Goal: Transaction & Acquisition: Purchase product/service

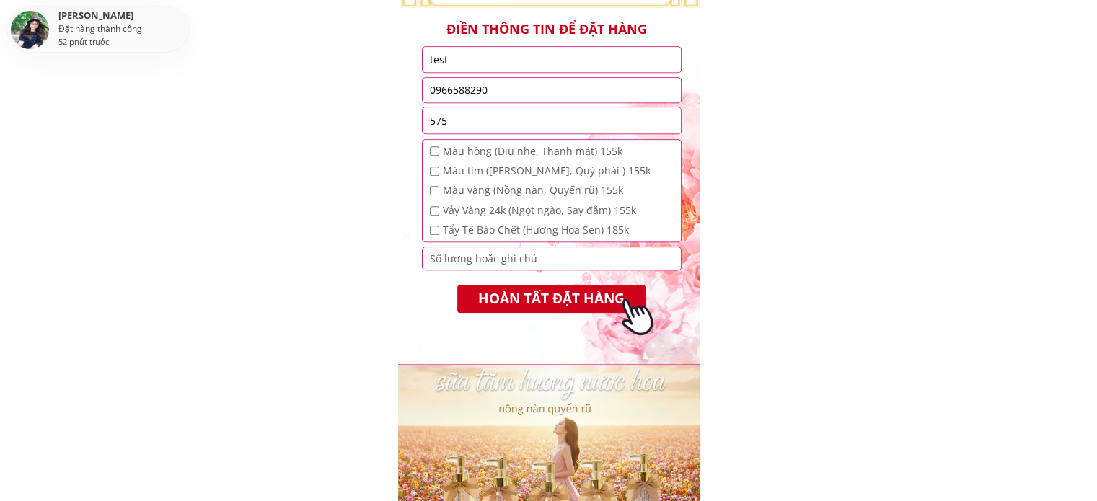
scroll to position [1326, 0]
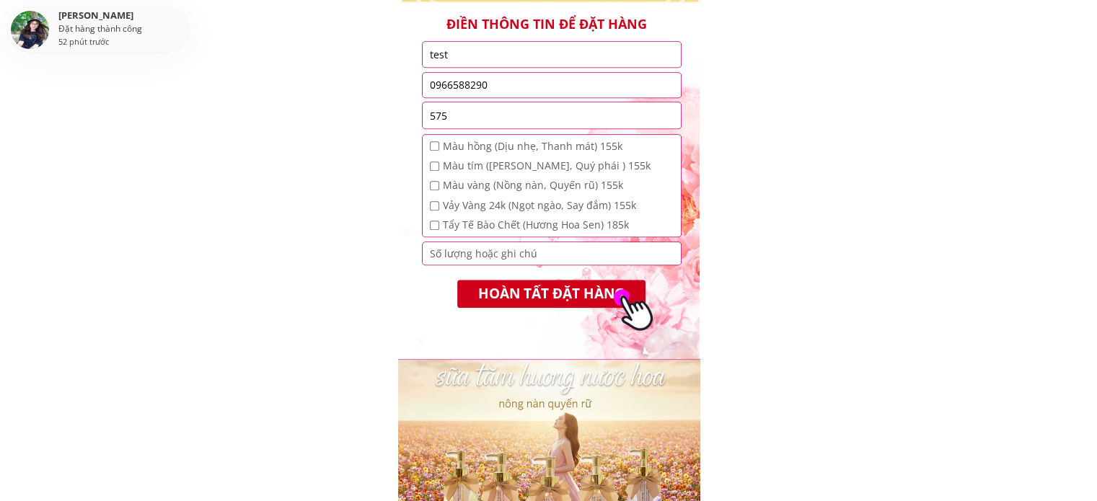
click at [434, 224] on input "checkbox" at bounding box center [434, 225] width 9 height 9
checkbox input "true"
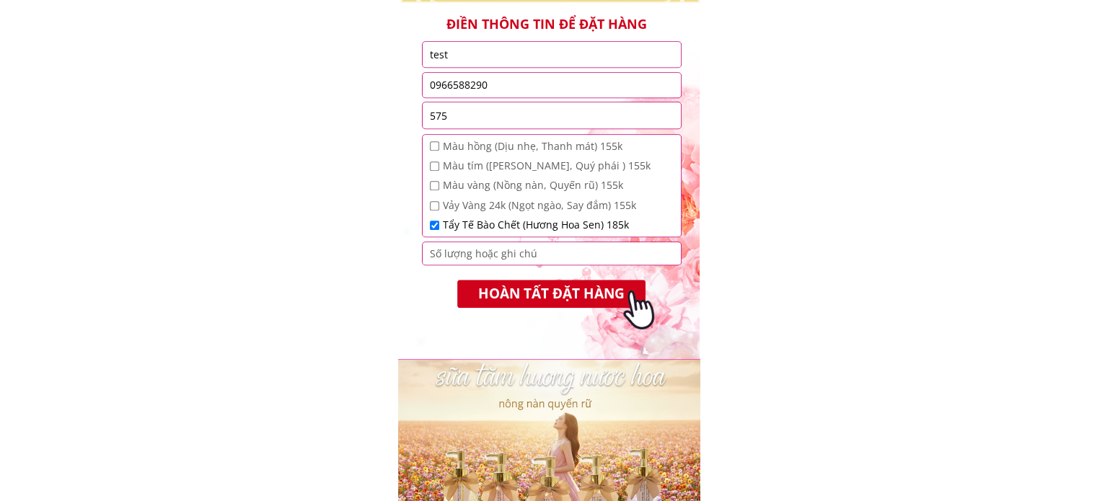
click at [432, 205] on input "checkbox" at bounding box center [434, 205] width 9 height 9
checkbox input "true"
click at [439, 254] on input "number" at bounding box center [551, 253] width 251 height 22
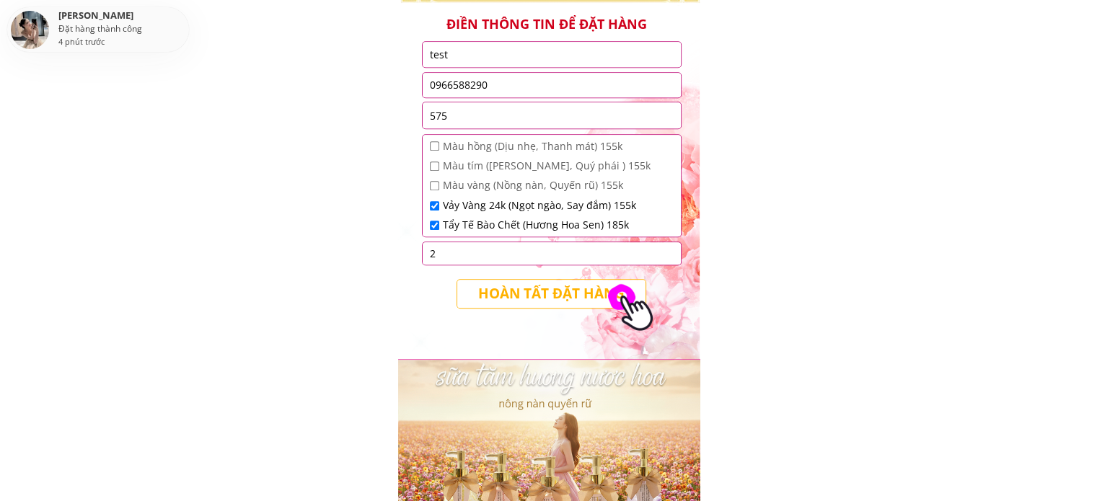
type input "2"
click at [566, 296] on p "HOÀN TẤT ĐẶT HÀNG" at bounding box center [551, 294] width 188 height 28
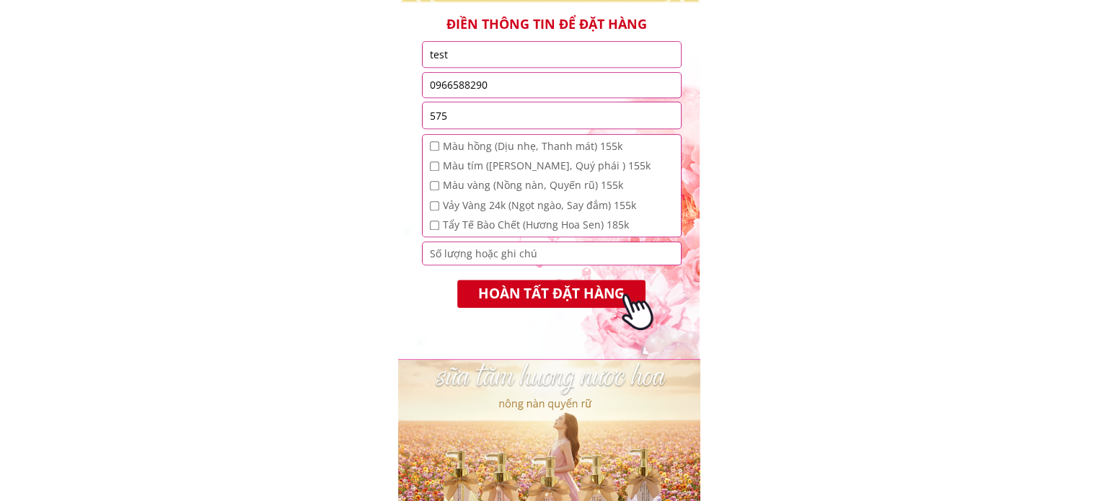
scroll to position [1326, 0]
click at [432, 229] on input "checkbox" at bounding box center [434, 225] width 9 height 9
checkbox input "true"
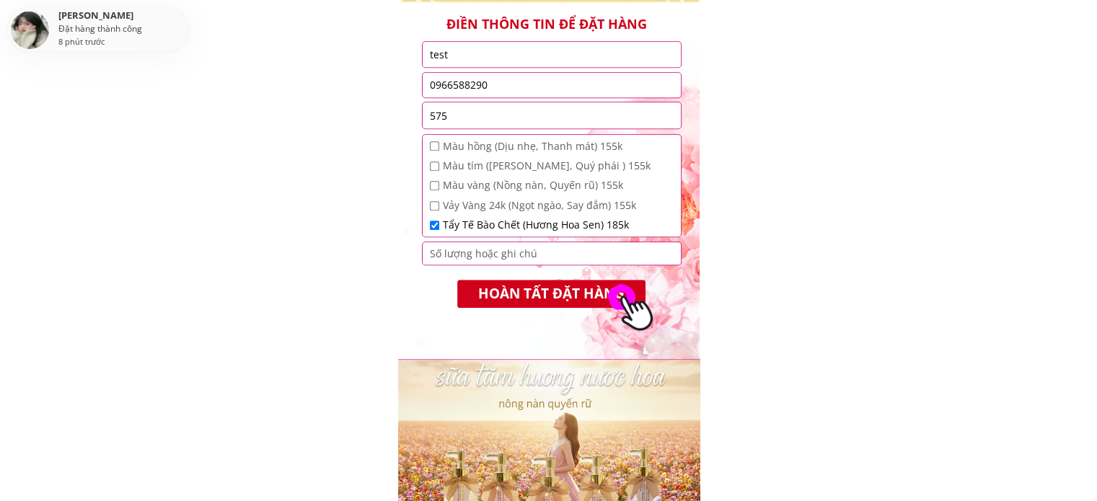
click at [449, 253] on input "number" at bounding box center [551, 253] width 251 height 22
type input "1"
click at [493, 291] on p "HOÀN TẤT ĐẶT HÀNG" at bounding box center [552, 294] width 190 height 28
